Goal: Task Accomplishment & Management: Complete application form

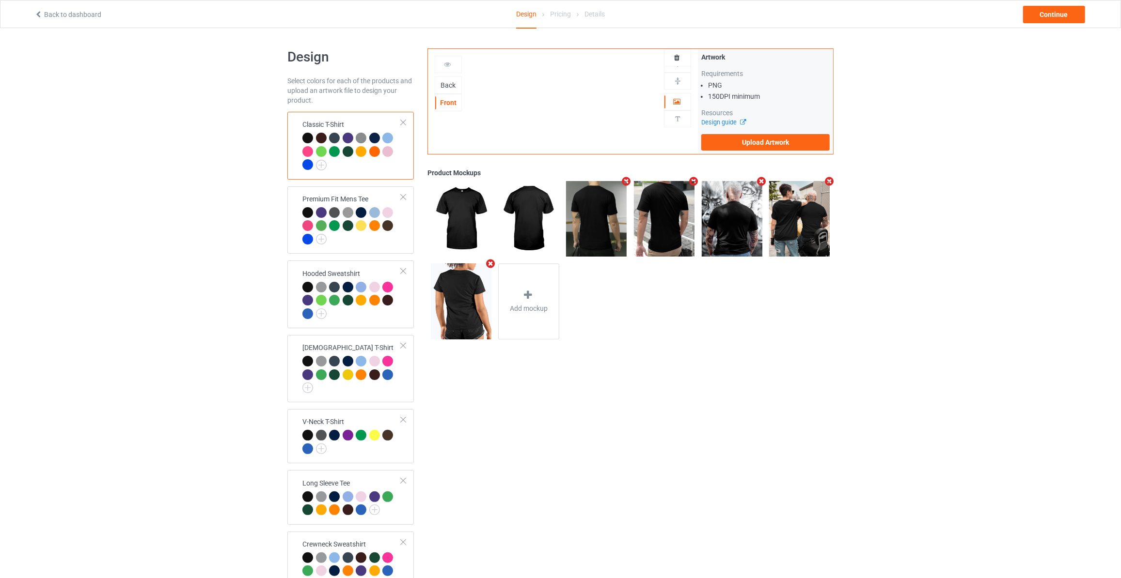
click at [441, 80] on div "Back" at bounding box center [448, 85] width 26 height 10
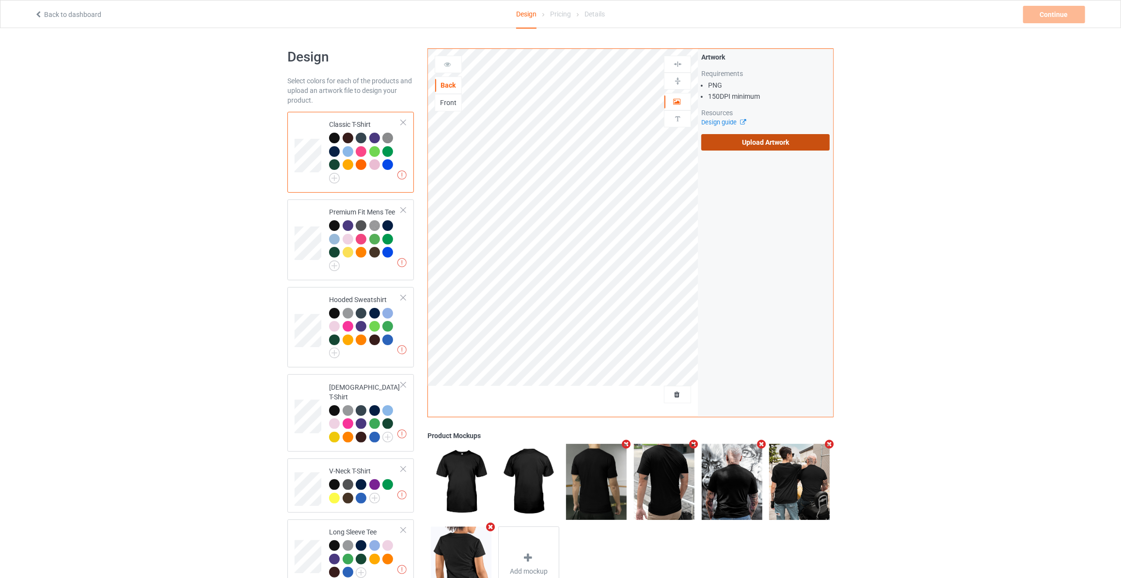
click at [758, 142] on label "Upload Artwork" at bounding box center [765, 142] width 128 height 16
click at [0, 0] on input "Upload Artwork" at bounding box center [0, 0] width 0 height 0
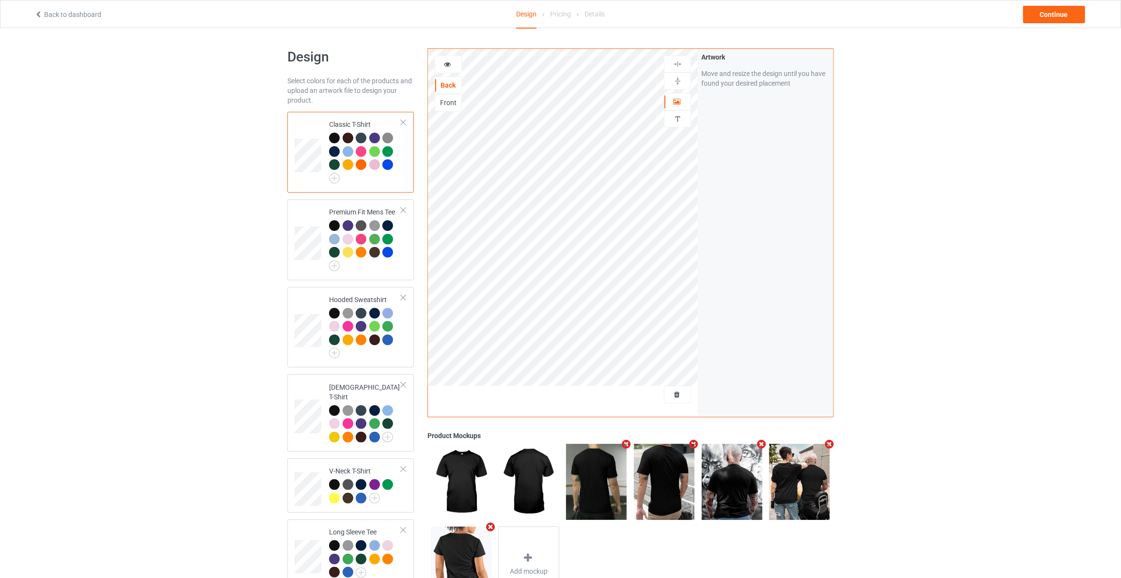
drag, startPoint x: 920, startPoint y: 116, endPoint x: 941, endPoint y: 63, distance: 56.7
click at [921, 116] on div "Design Select colors for each of the products and upload an artwork file to des…" at bounding box center [560, 452] width 1121 height 848
click at [1045, 18] on div "Continue" at bounding box center [1054, 14] width 62 height 17
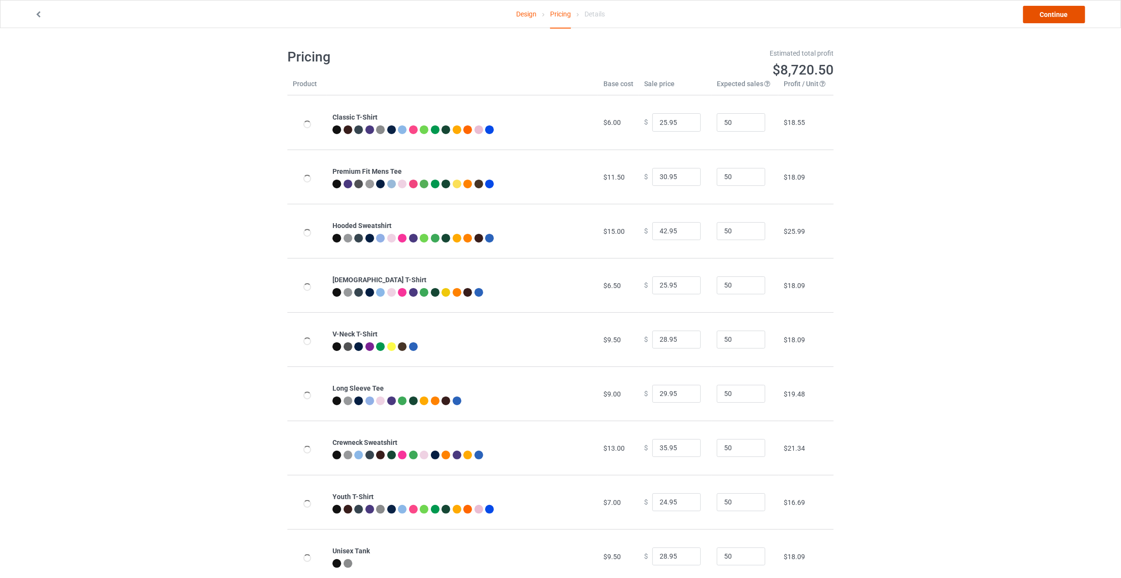
click at [1045, 18] on link "Continue" at bounding box center [1054, 14] width 62 height 17
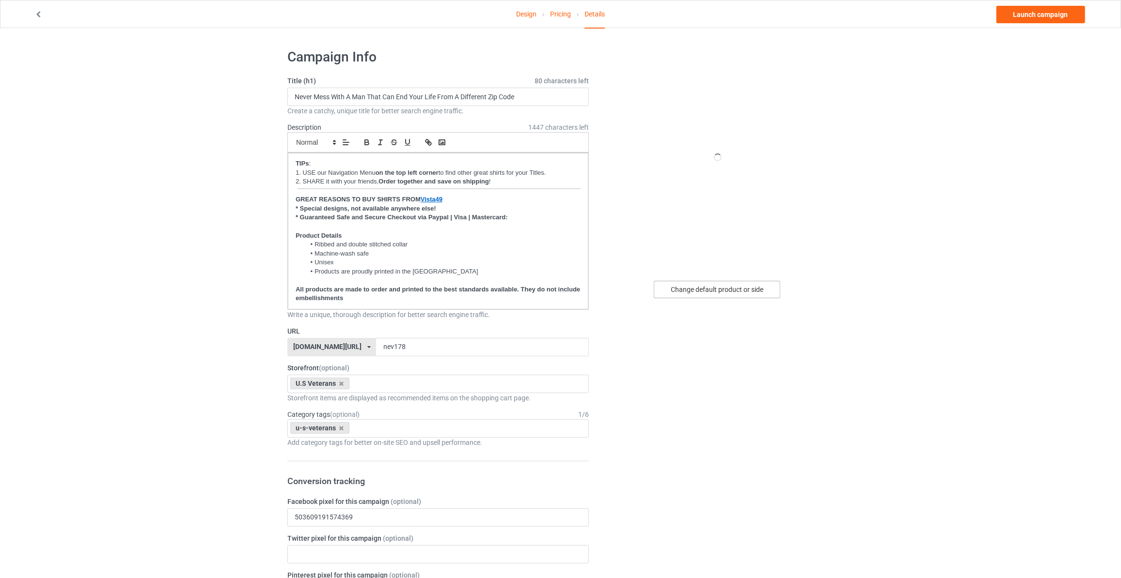
click at [689, 283] on div "Change default product or side" at bounding box center [717, 289] width 126 height 17
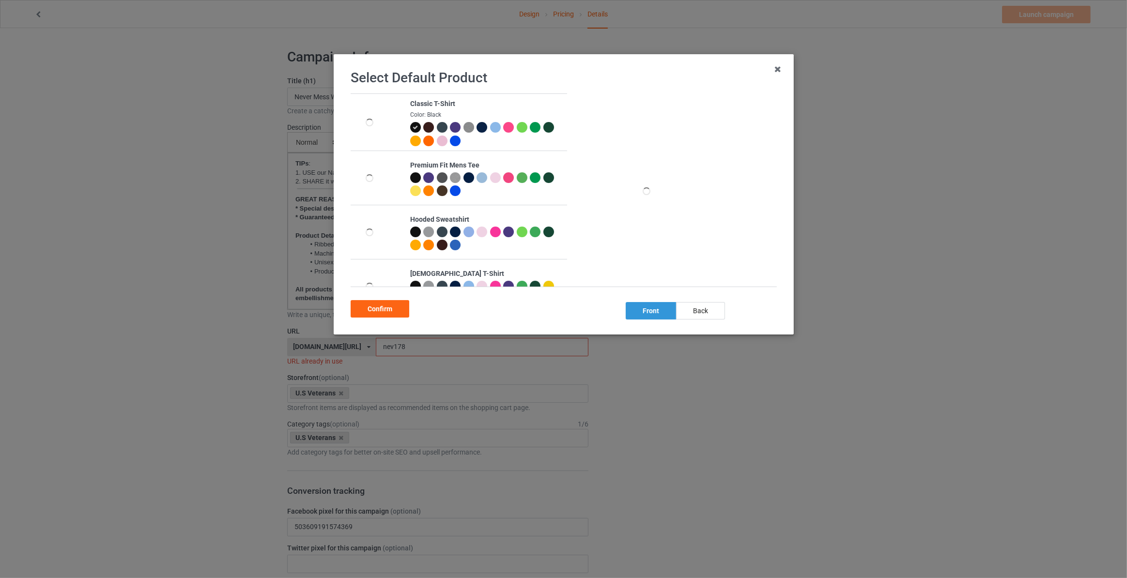
click at [698, 309] on div "back" at bounding box center [700, 310] width 49 height 17
click at [382, 308] on div "Confirm" at bounding box center [380, 308] width 59 height 17
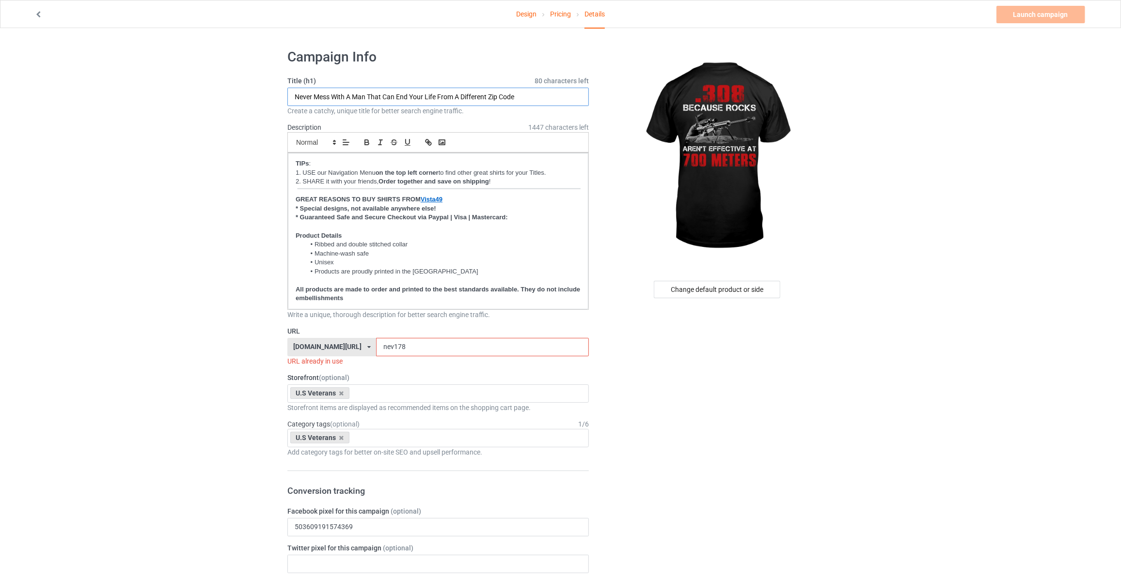
click at [437, 101] on input "Never Mess With A Man That Can End Your Life From A Different Zip Code" at bounding box center [437, 97] width 301 height 18
paste input "us"
type input ".308 Because Rocks Aren't Effective At 700 Meters"
drag, startPoint x: 427, startPoint y: 349, endPoint x: 120, endPoint y: 314, distance: 309.1
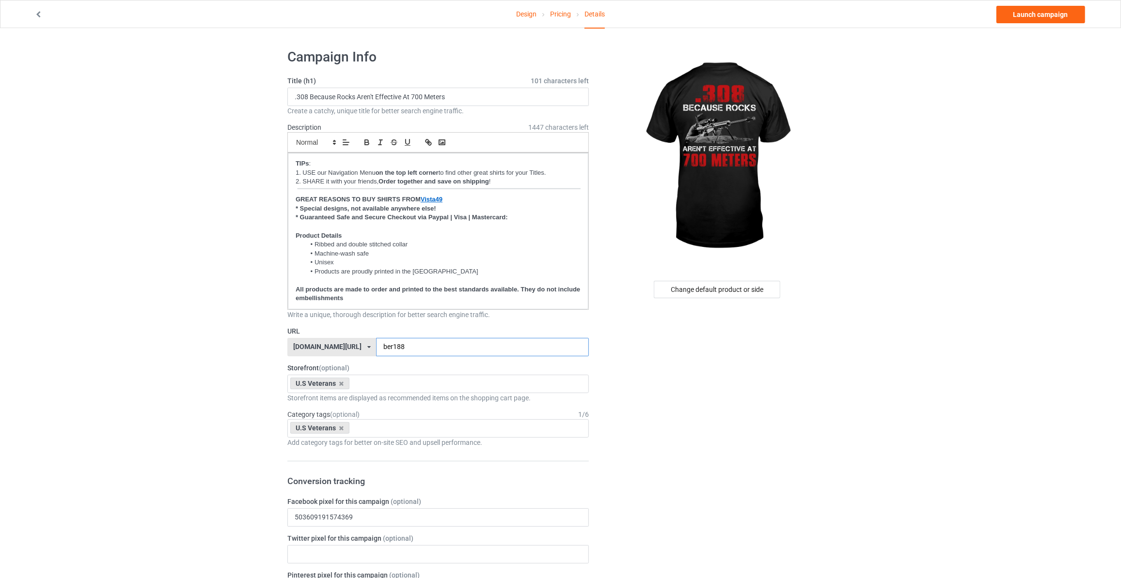
type input "ber188"
click at [1035, 18] on link "Launch campaign" at bounding box center [1040, 14] width 89 height 17
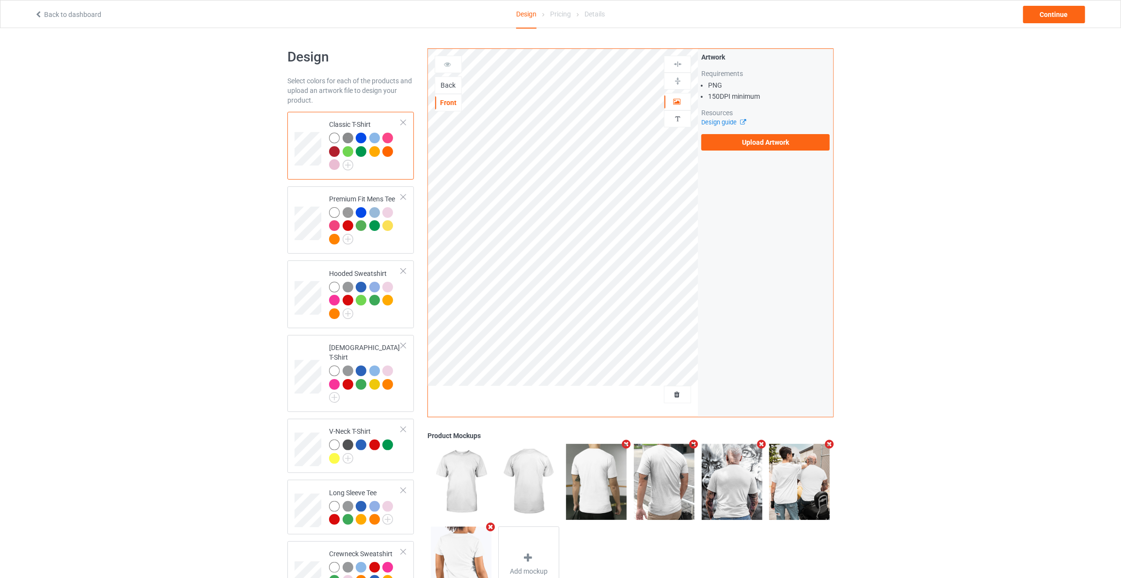
click at [444, 89] on div "Back" at bounding box center [448, 85] width 26 height 10
click at [731, 136] on label "Upload Artwork" at bounding box center [765, 142] width 128 height 16
click at [0, 0] on input "Upload Artwork" at bounding box center [0, 0] width 0 height 0
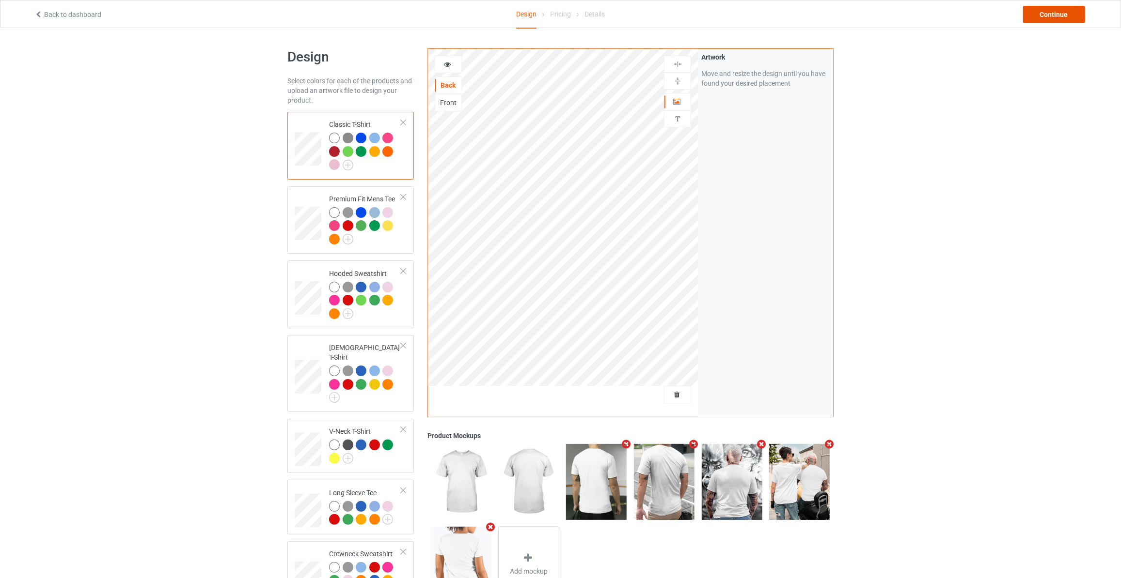
click at [1055, 17] on div "Continue" at bounding box center [1054, 14] width 62 height 17
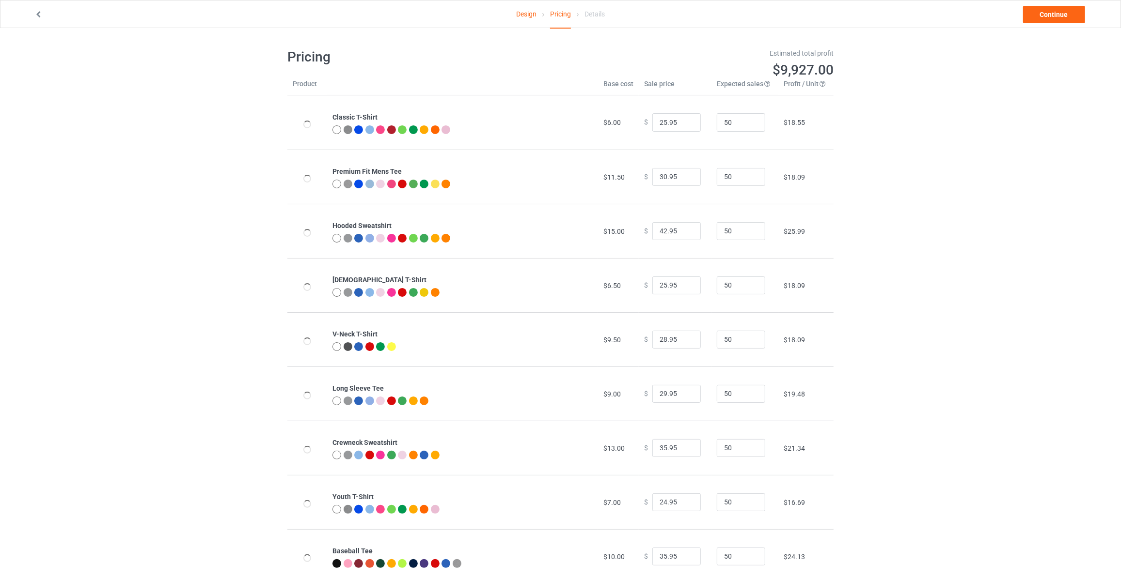
click at [1055, 17] on link "Continue" at bounding box center [1054, 14] width 62 height 17
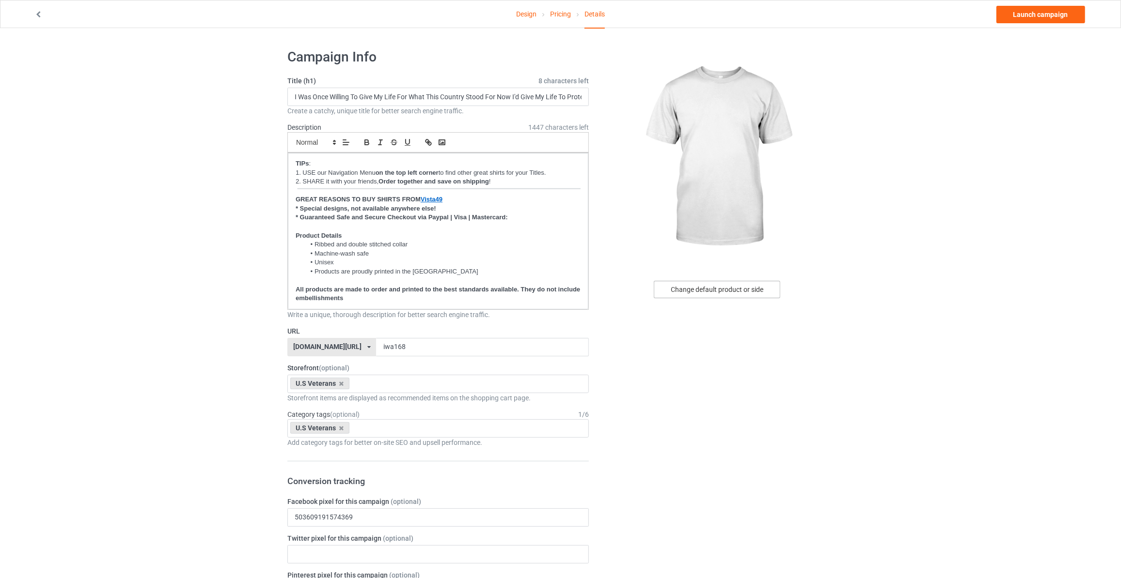
click at [756, 288] on div "Change default product or side" at bounding box center [717, 289] width 126 height 17
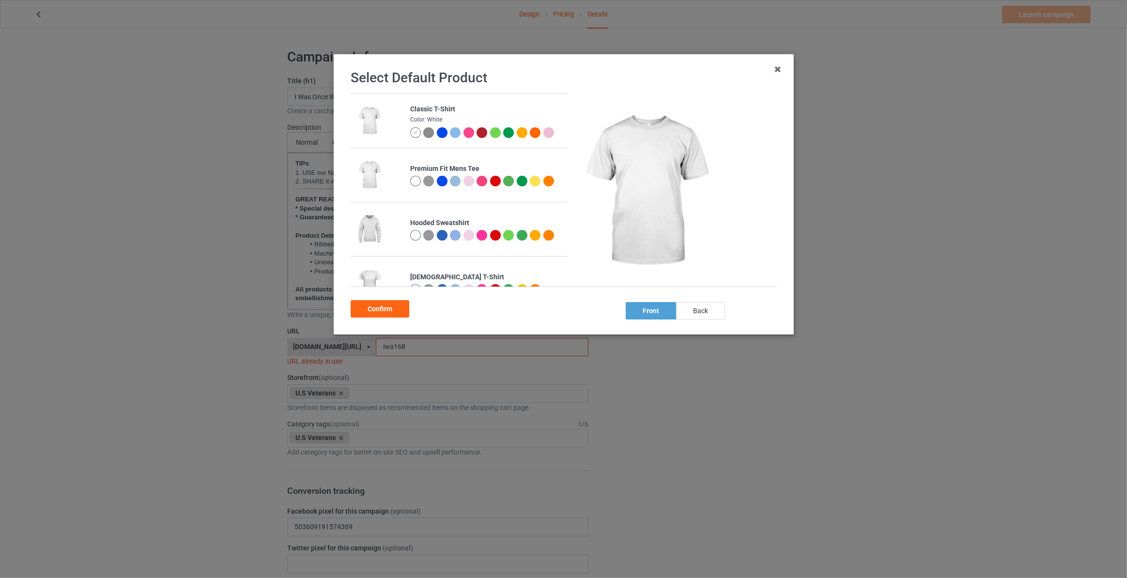
click at [703, 312] on div "back" at bounding box center [700, 310] width 49 height 17
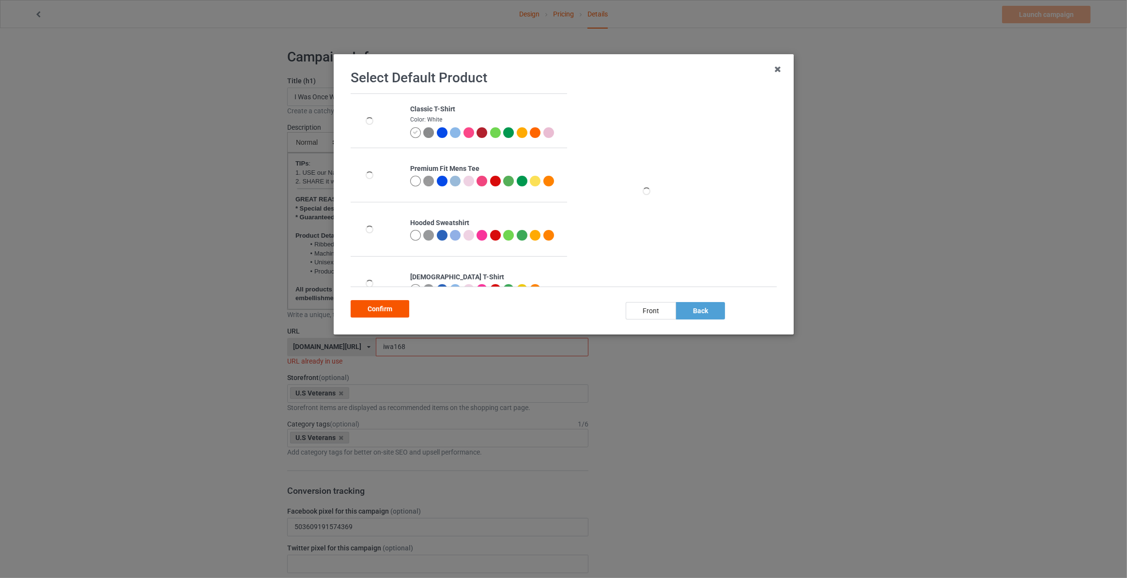
click at [371, 307] on div "Confirm" at bounding box center [380, 308] width 59 height 17
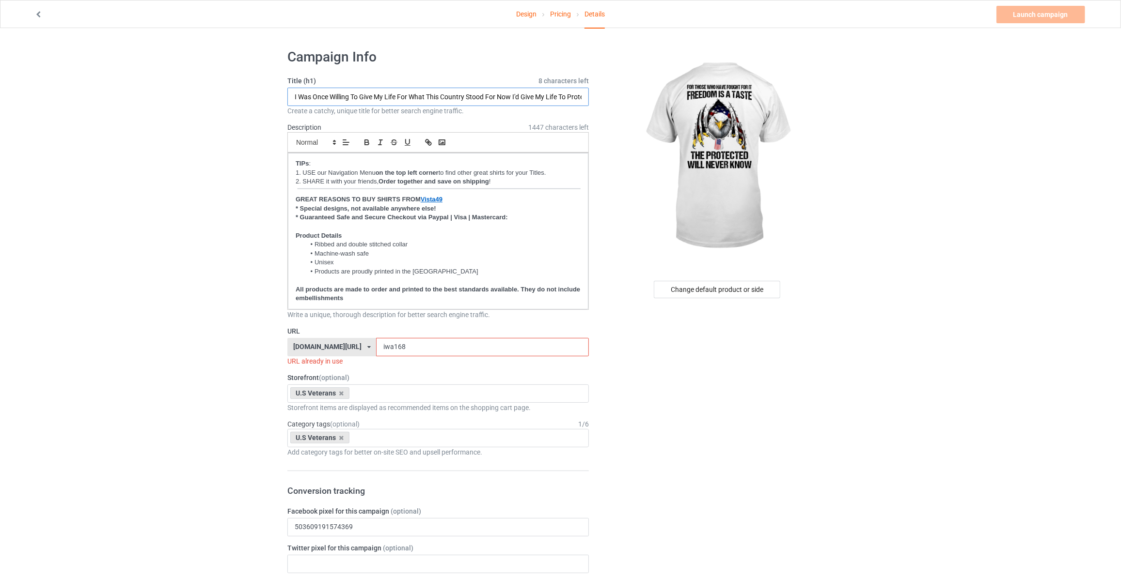
click at [368, 91] on input "I Was Once Willing To Give My Life For What This Country Stood For Now I'd Give…" at bounding box center [437, 97] width 301 height 18
click at [338, 95] on input "Fro Those" at bounding box center [437, 97] width 301 height 18
paste input "or"
type input "For Those Who Have Fought For It Freedom Is A Taste The Protected Will Never Kn…"
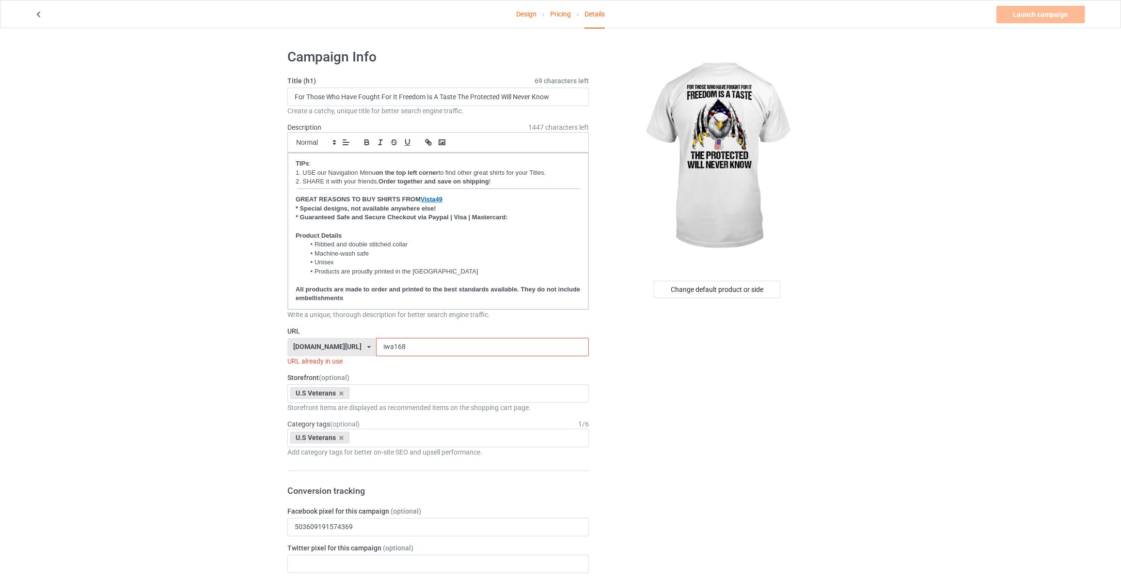
drag, startPoint x: 401, startPoint y: 350, endPoint x: 163, endPoint y: 343, distance: 238.0
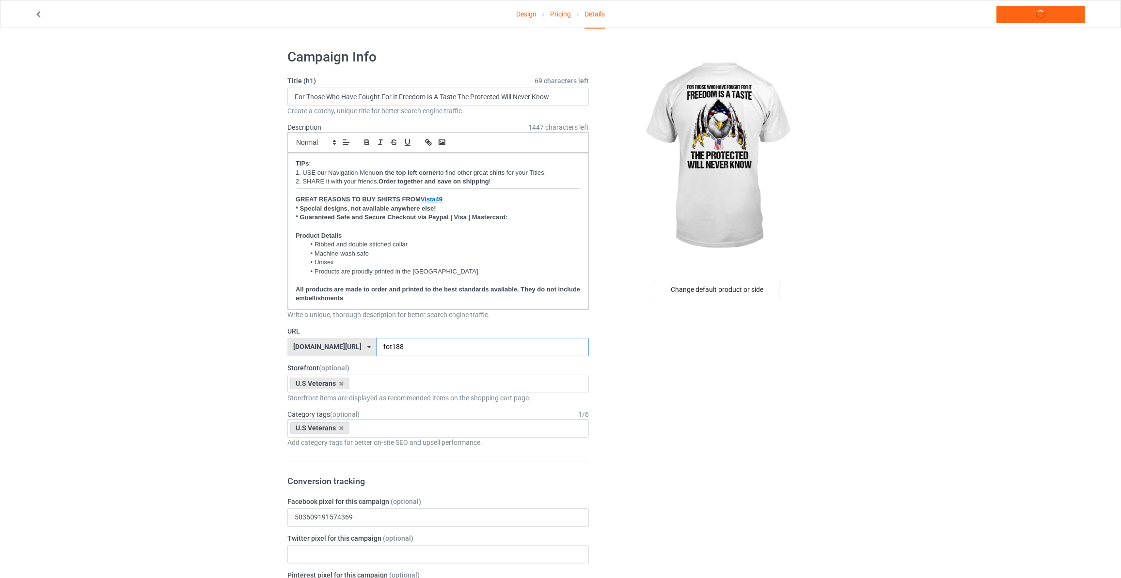
type input "fot188"
click at [1033, 13] on link "Launch campaign" at bounding box center [1040, 14] width 89 height 17
